Goal: Navigation & Orientation: Find specific page/section

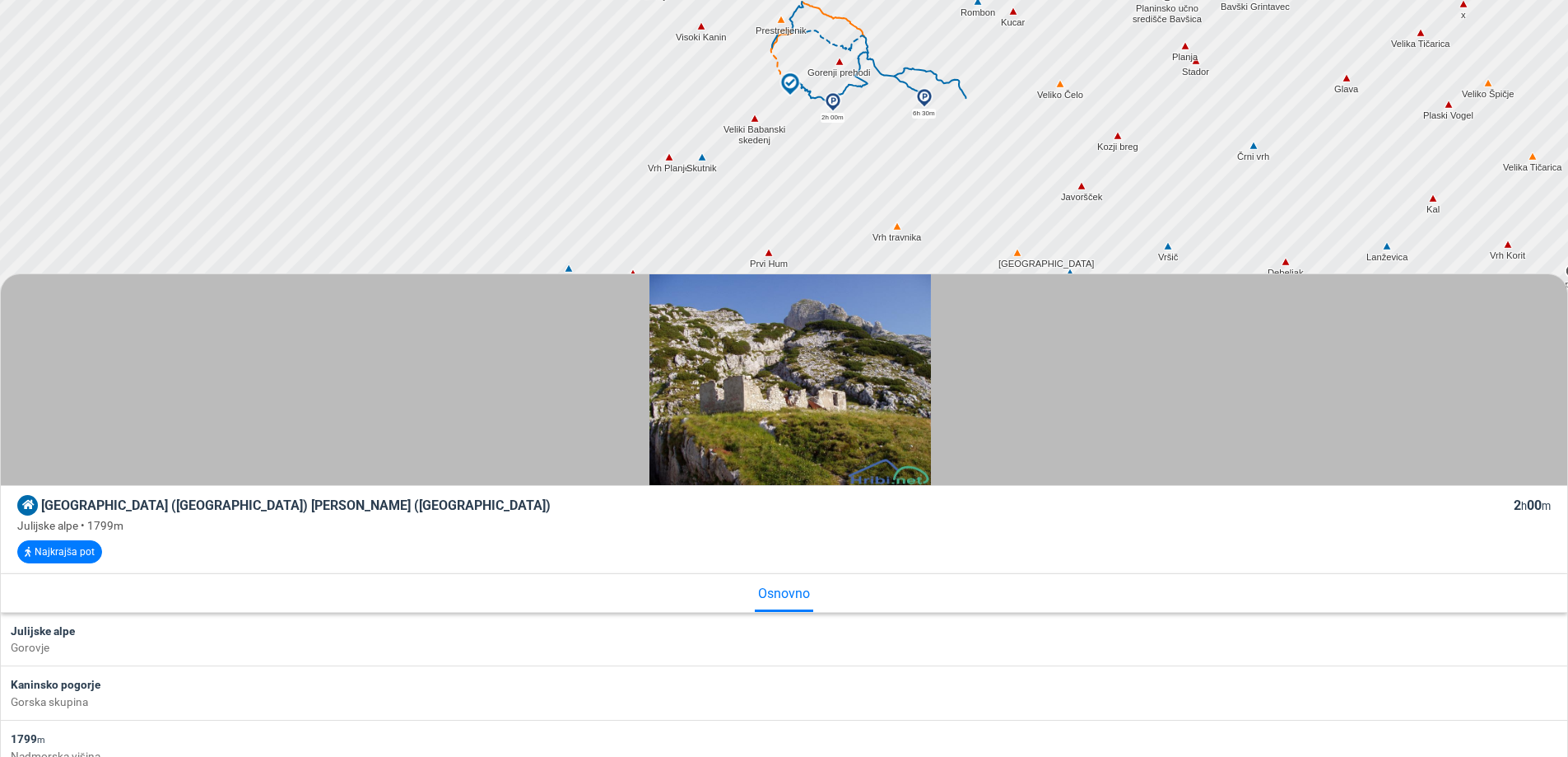
scroll to position [330, 0]
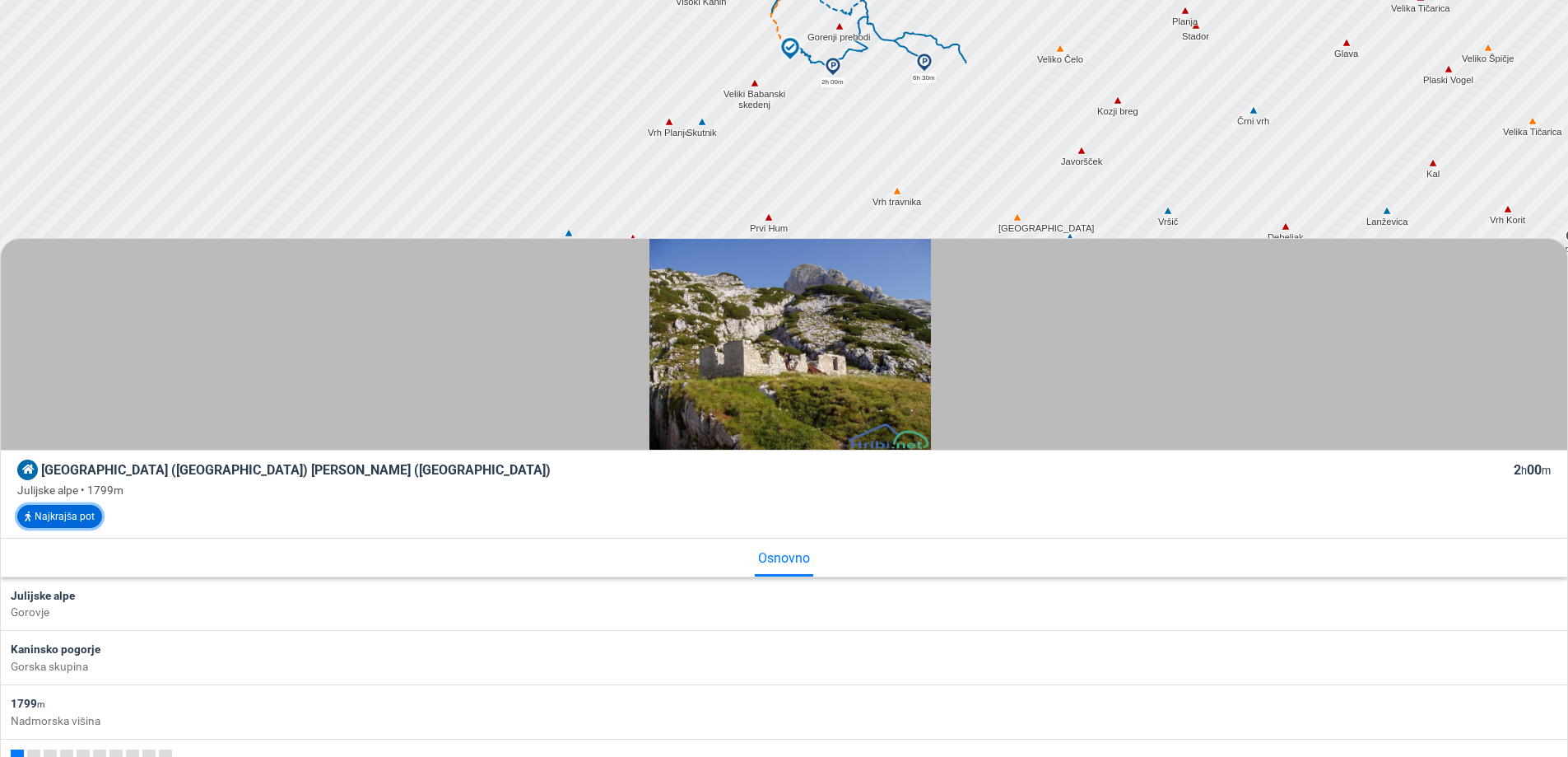
click at [89, 513] on button "Najkrajša pot" at bounding box center [60, 516] width 85 height 23
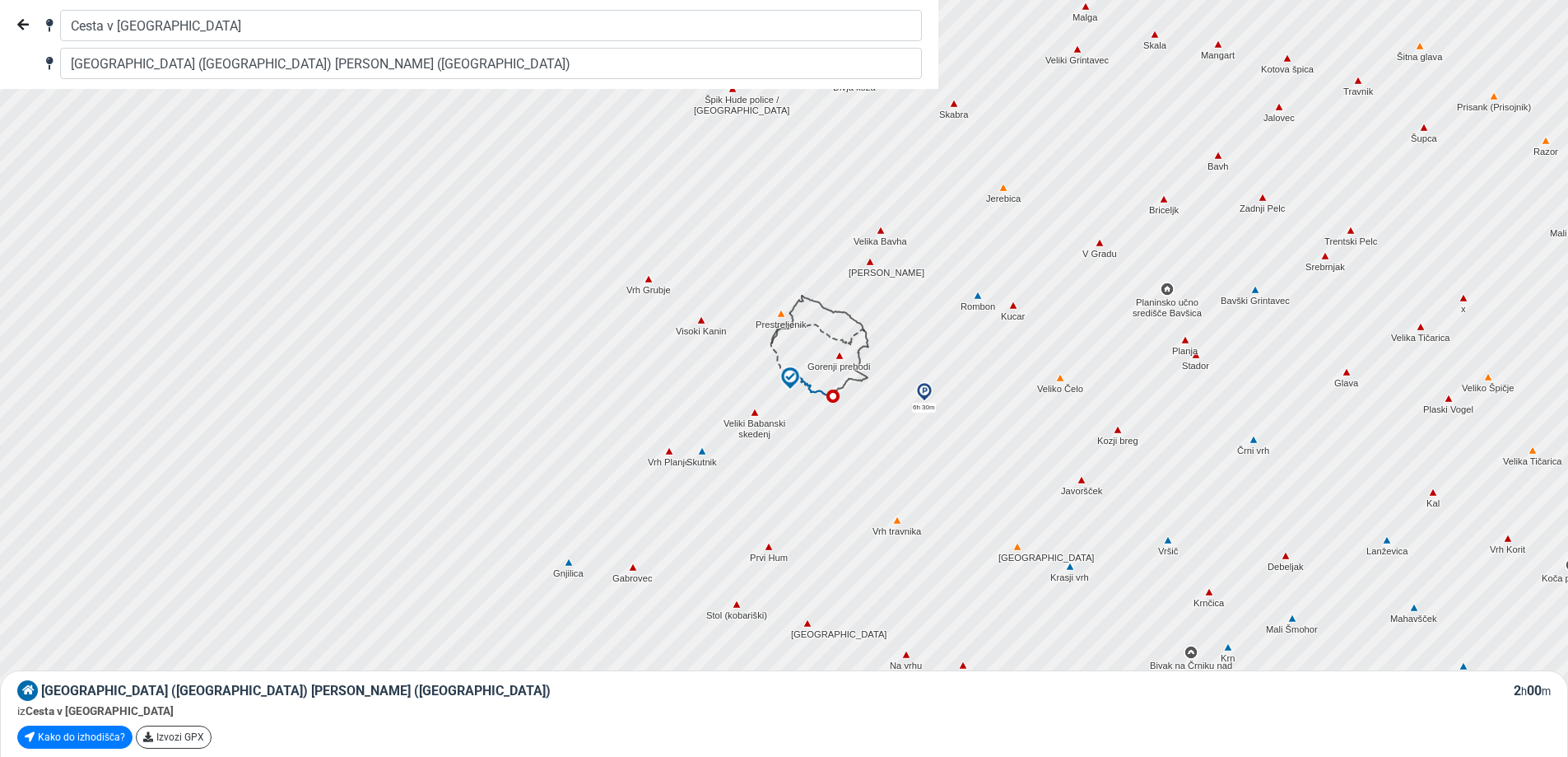
click at [786, 368] on img at bounding box center [789, 378] width 24 height 24
click at [791, 370] on img at bounding box center [789, 378] width 24 height 24
click at [834, 400] on img at bounding box center [833, 396] width 13 height 13
click at [829, 395] on img at bounding box center [833, 396] width 13 height 13
click at [792, 374] on img at bounding box center [789, 378] width 24 height 24
